Goal: Task Accomplishment & Management: Manage account settings

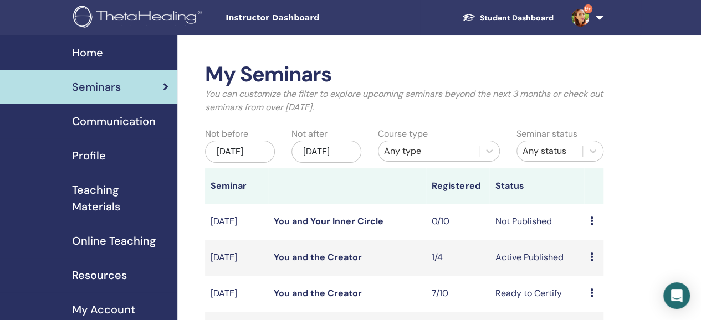
click at [370, 227] on link "You and Your Inner Circle" at bounding box center [329, 222] width 110 height 12
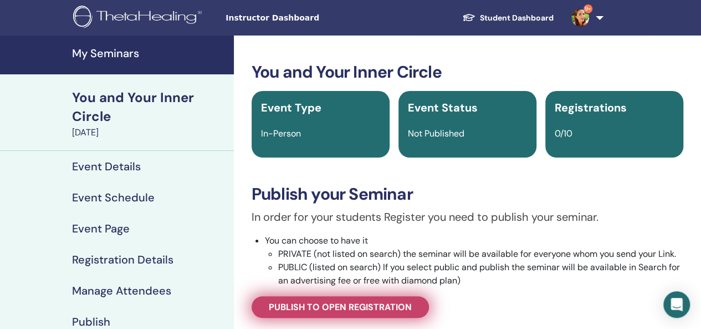
click at [361, 307] on span "Publish to open registration" at bounding box center [340, 307] width 143 height 12
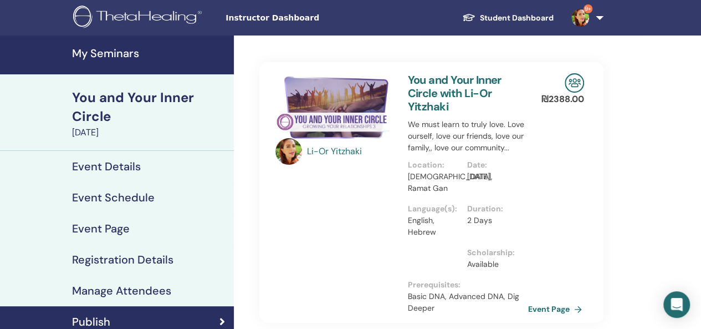
click at [541, 305] on link "Event Page" at bounding box center [557, 308] width 58 height 17
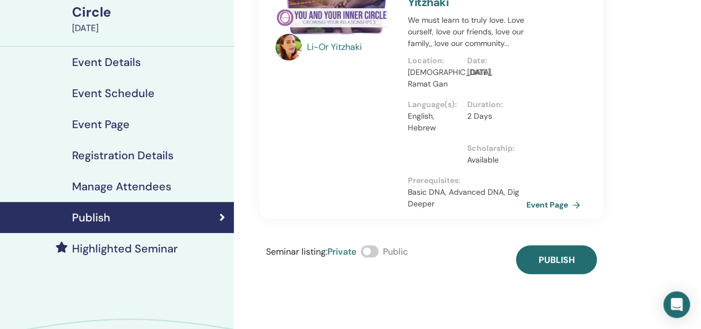
scroll to position [111, 0]
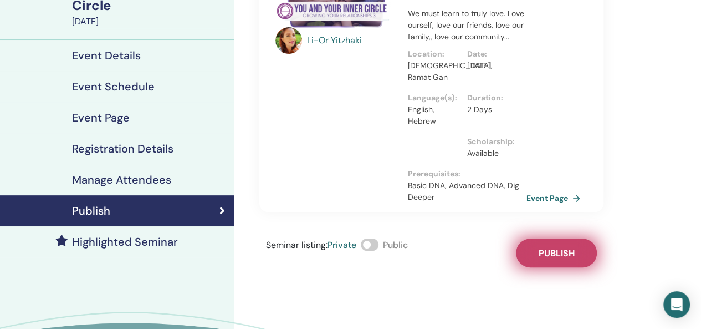
click at [542, 251] on span "Publish" at bounding box center [556, 253] width 36 height 12
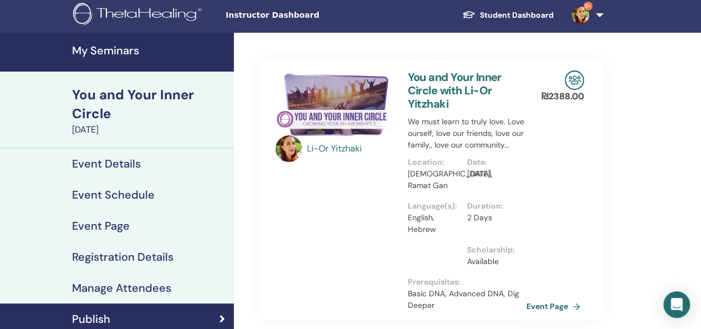
scroll to position [0, 0]
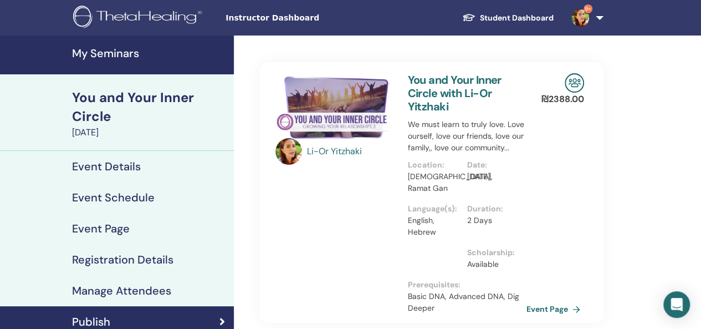
click at [600, 16] on link "9+" at bounding box center [585, 17] width 45 height 35
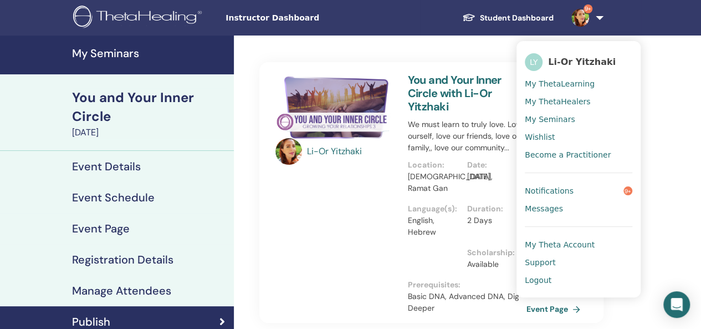
click at [537, 121] on span "My Seminars" at bounding box center [550, 119] width 50 height 10
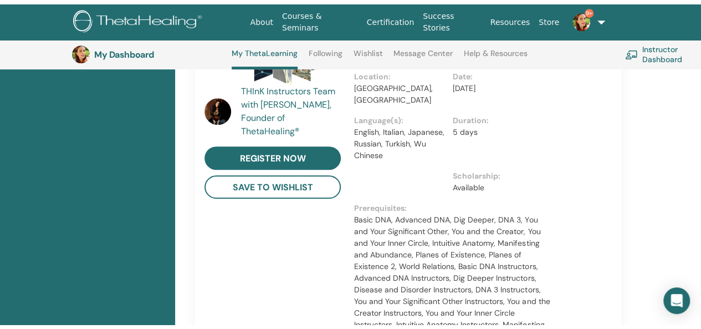
scroll to position [7, 0]
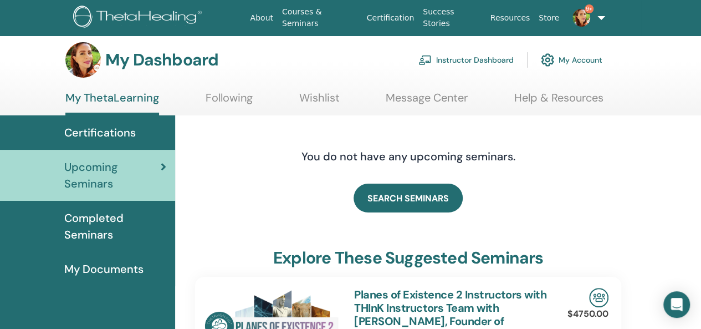
click at [106, 272] on span "My Documents" at bounding box center [103, 268] width 79 height 17
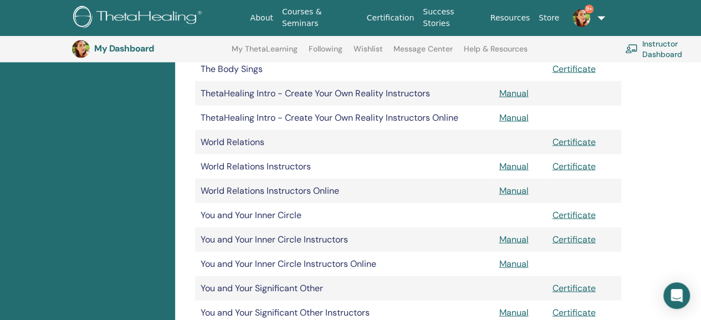
scroll to position [1015, 0]
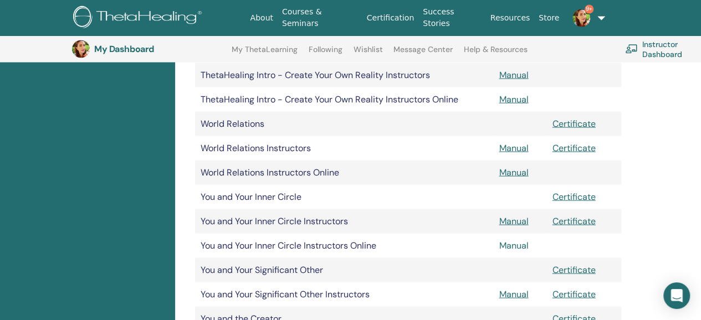
click at [511, 247] on link "Manual" at bounding box center [513, 245] width 29 height 12
click at [277, 201] on td "You and Your Inner Circle" at bounding box center [344, 197] width 298 height 24
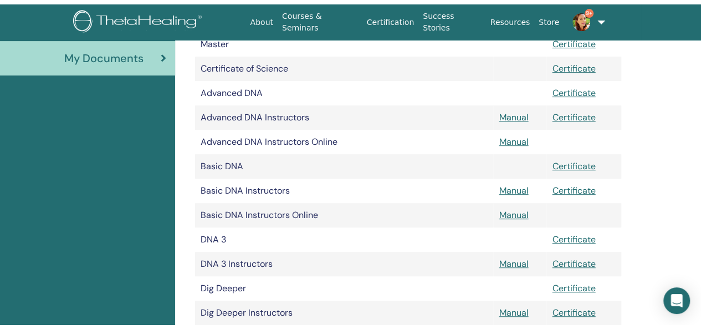
scroll to position [0, 0]
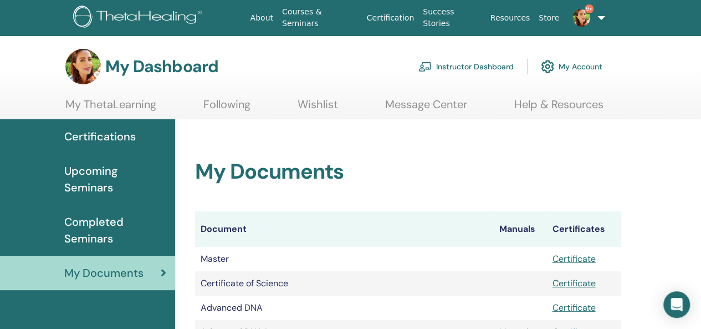
click at [574, 68] on link "My Account" at bounding box center [572, 66] width 62 height 24
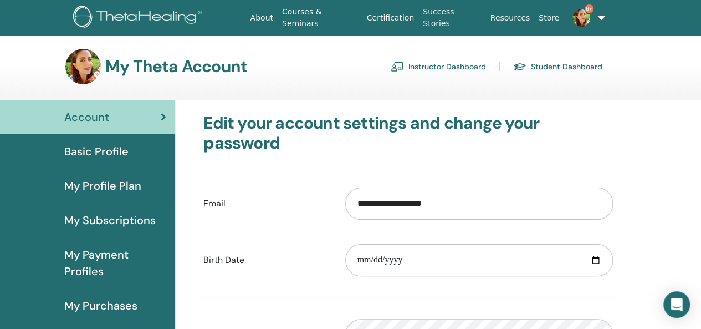
click at [454, 65] on link "Instructor Dashboard" at bounding box center [438, 67] width 95 height 18
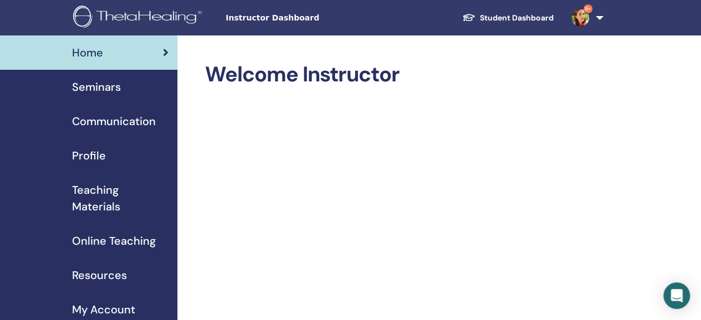
click at [104, 189] on span "Teaching Materials" at bounding box center [120, 198] width 96 height 33
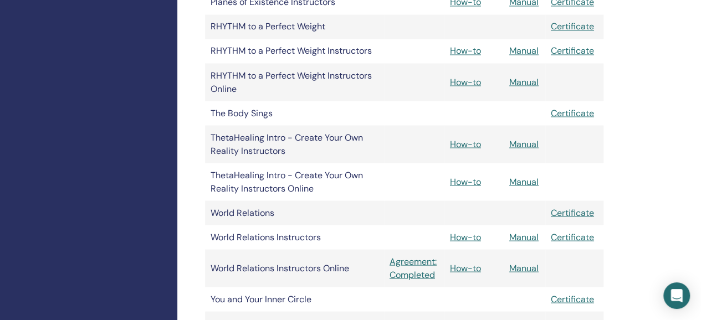
scroll to position [983, 0]
click at [403, 262] on link "Agreement: Completed" at bounding box center [414, 267] width 49 height 27
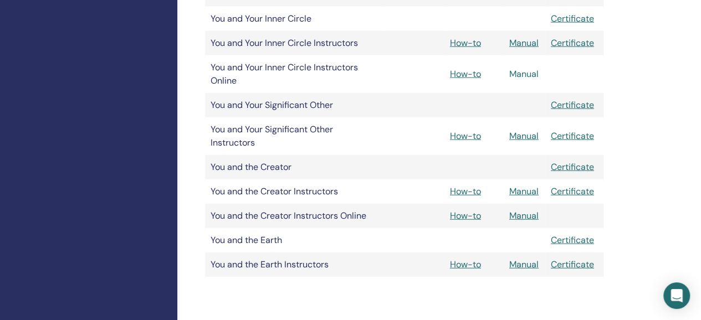
click at [521, 74] on link "Manual" at bounding box center [523, 74] width 29 height 12
